Goal: Find specific page/section: Find specific page/section

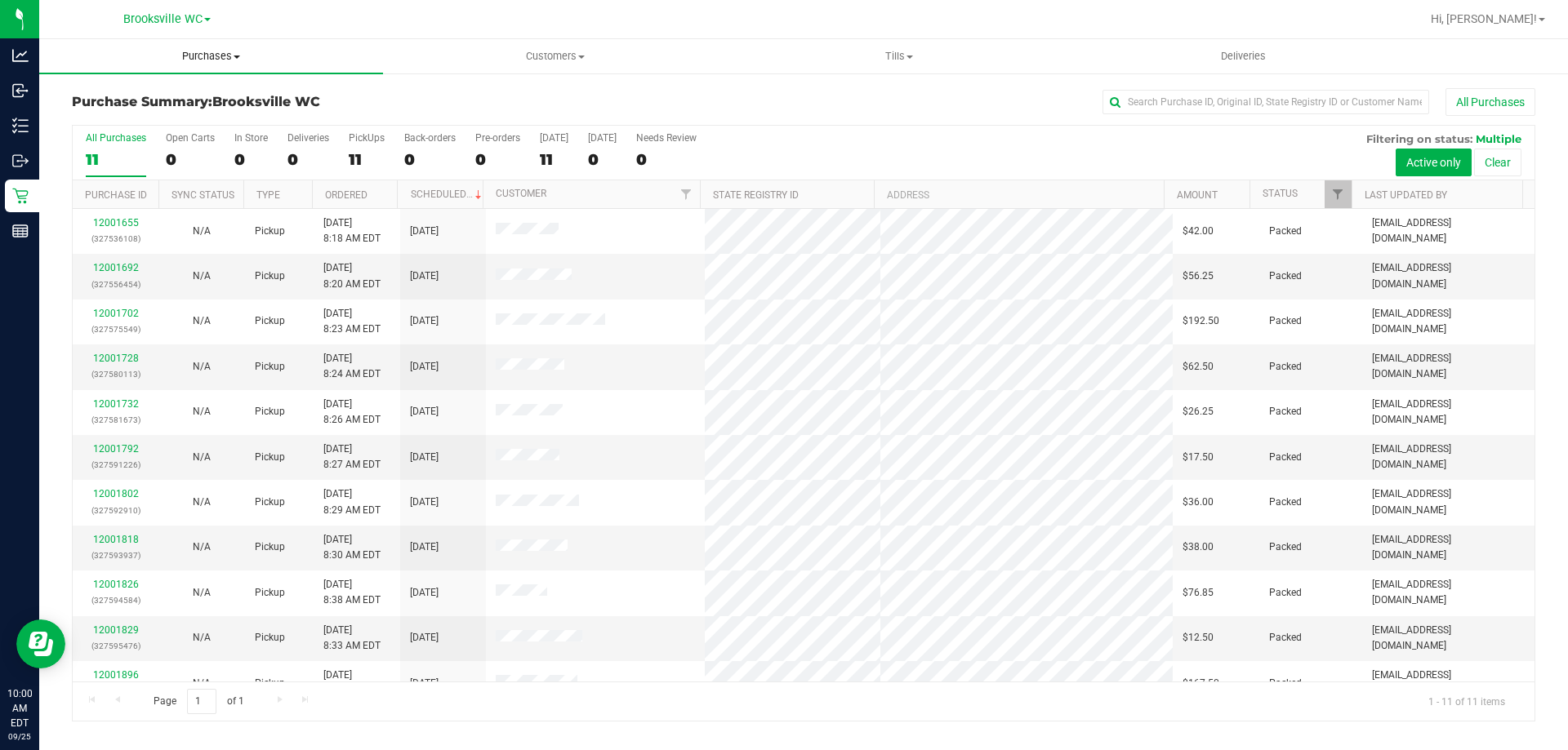
click at [207, 64] on uib-tab-heading "Purchases Summary of purchases Fulfillment All purchases" at bounding box center [211, 57] width 343 height 35
click at [177, 111] on li "Fulfillment" at bounding box center [211, 119] width 343 height 20
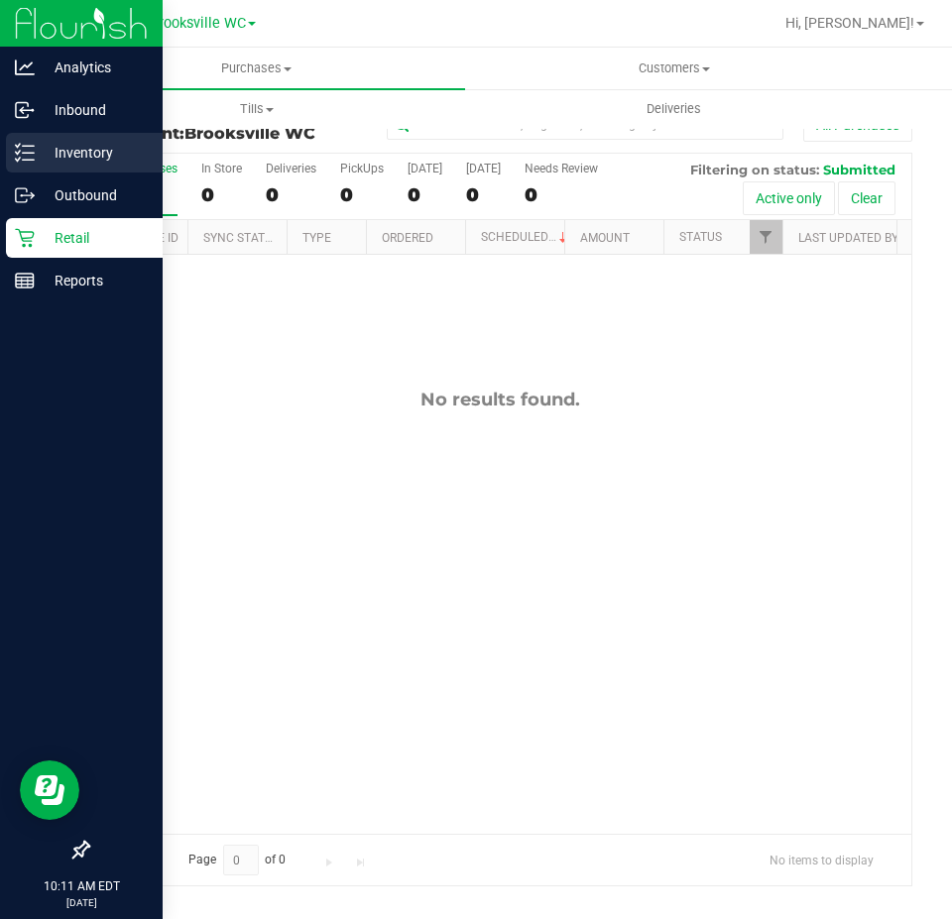
click at [56, 150] on p "Inventory" at bounding box center [94, 153] width 119 height 24
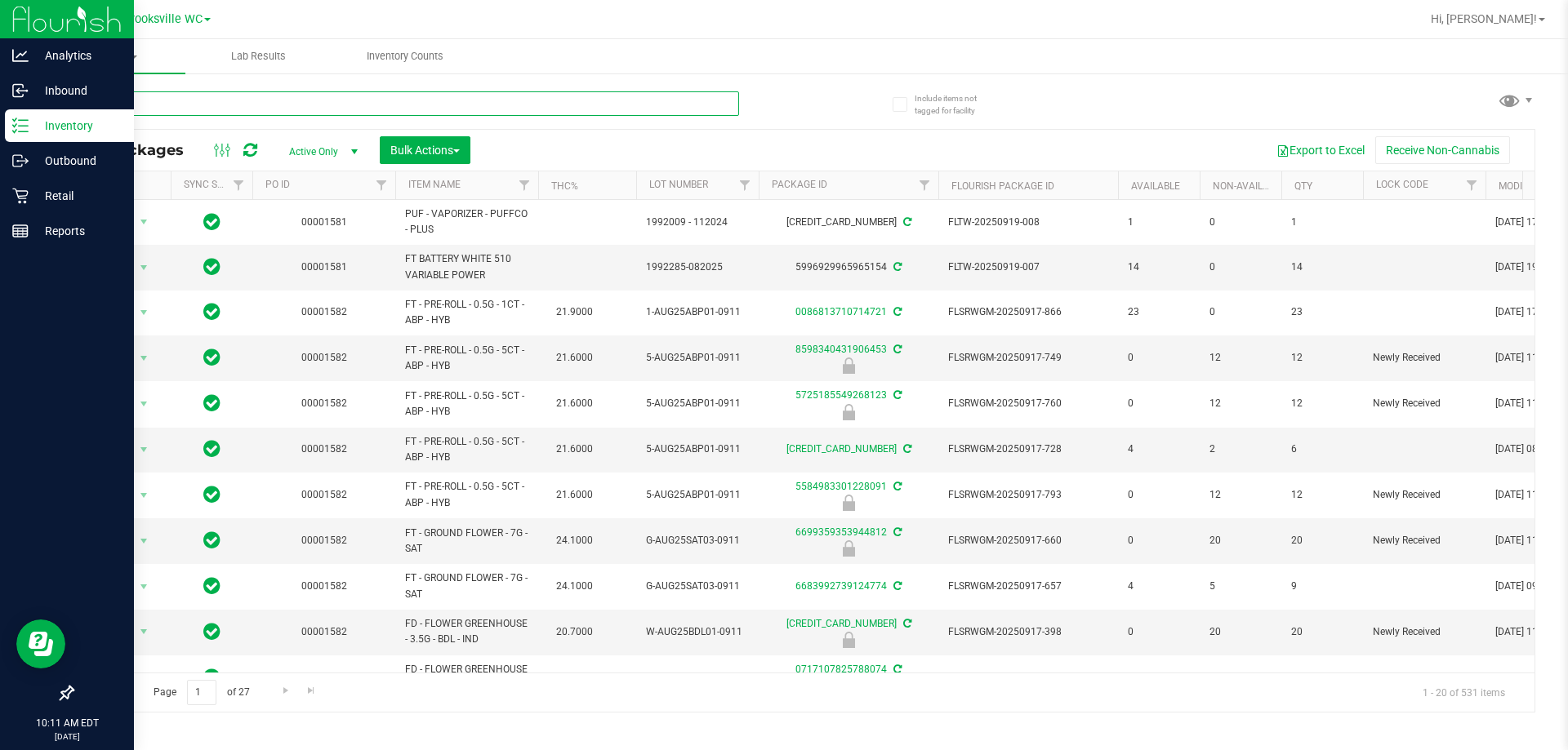
click at [237, 95] on input "text" at bounding box center [405, 104] width 667 height 25
type input "e"
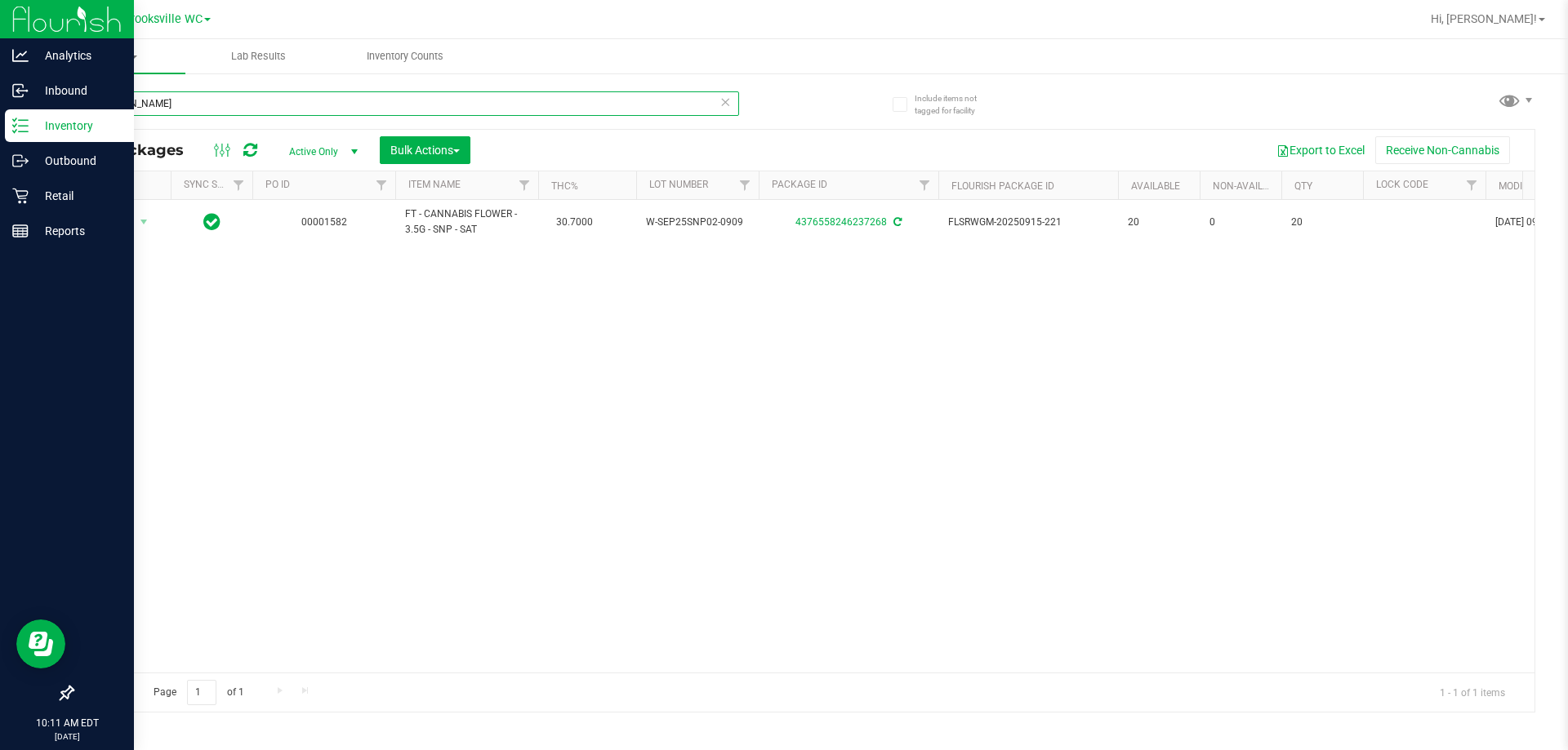
click at [236, 101] on input "[PERSON_NAME]" at bounding box center [405, 104] width 667 height 25
type input "[PERSON_NAME]"
click at [189, 24] on span "Brooksville WC" at bounding box center [163, 20] width 79 height 15
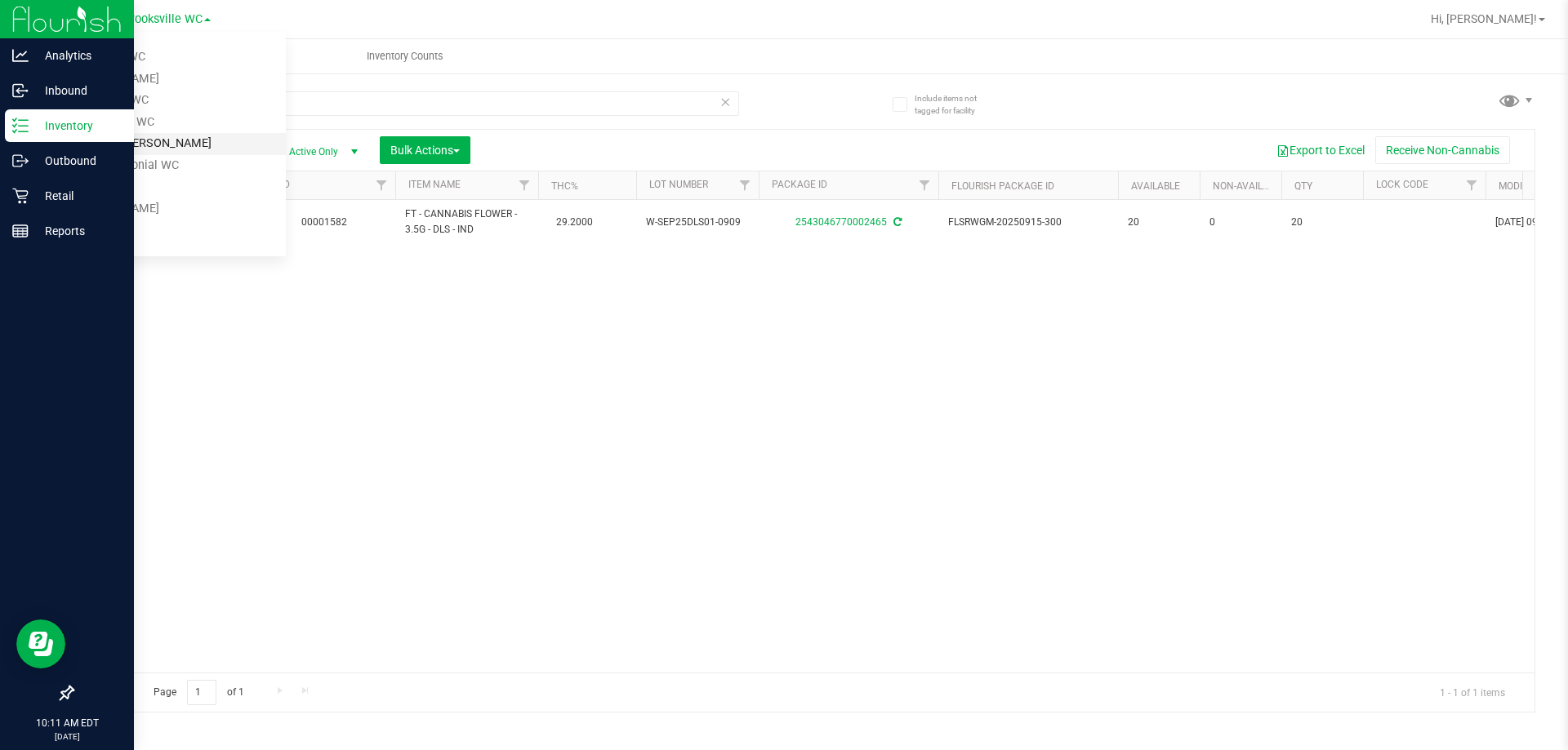
click at [147, 149] on link "New Port [PERSON_NAME]" at bounding box center [166, 144] width 238 height 22
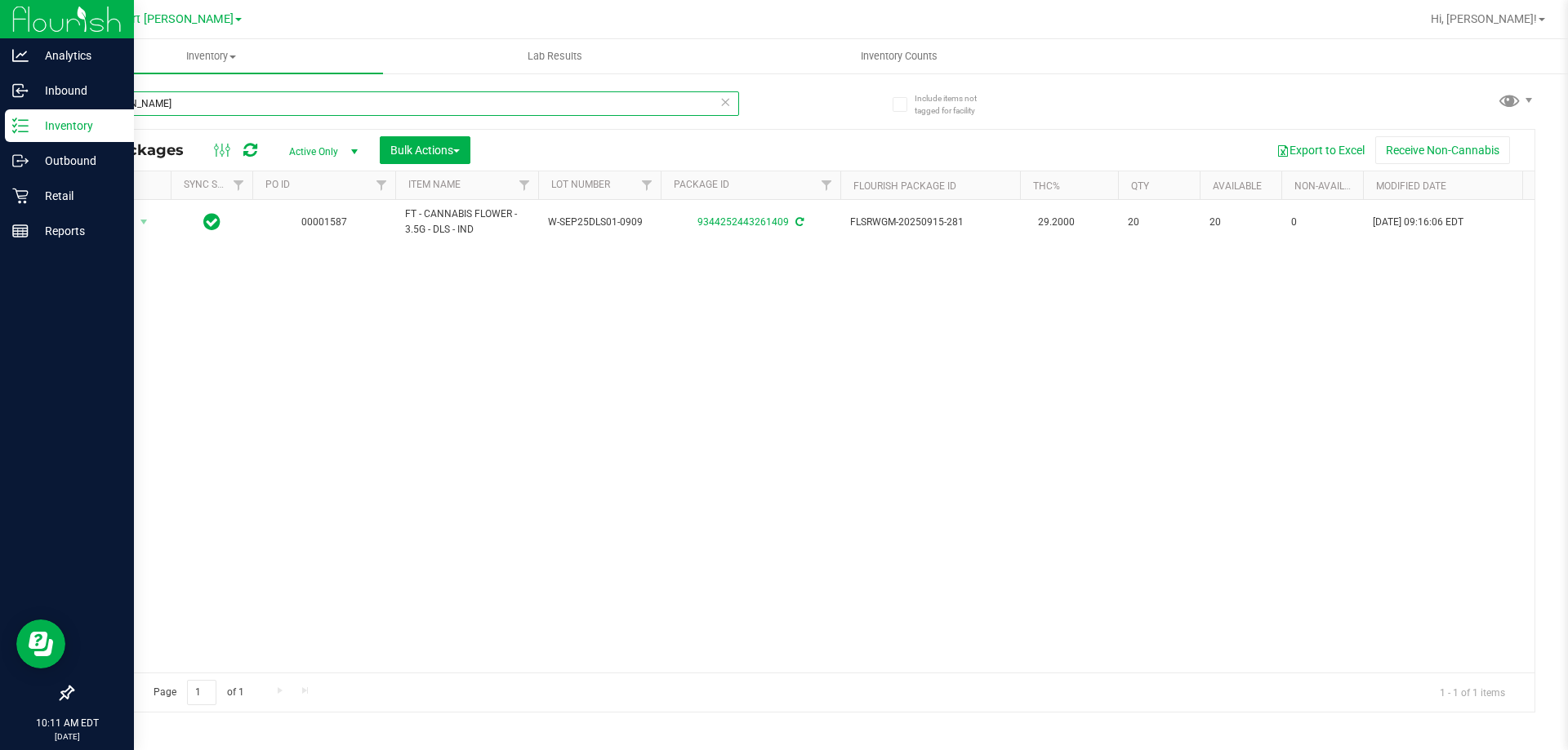
click at [181, 108] on input "[PERSON_NAME]" at bounding box center [405, 104] width 667 height 25
type input "[PERSON_NAME]"
